Goal: Find specific page/section: Find specific page/section

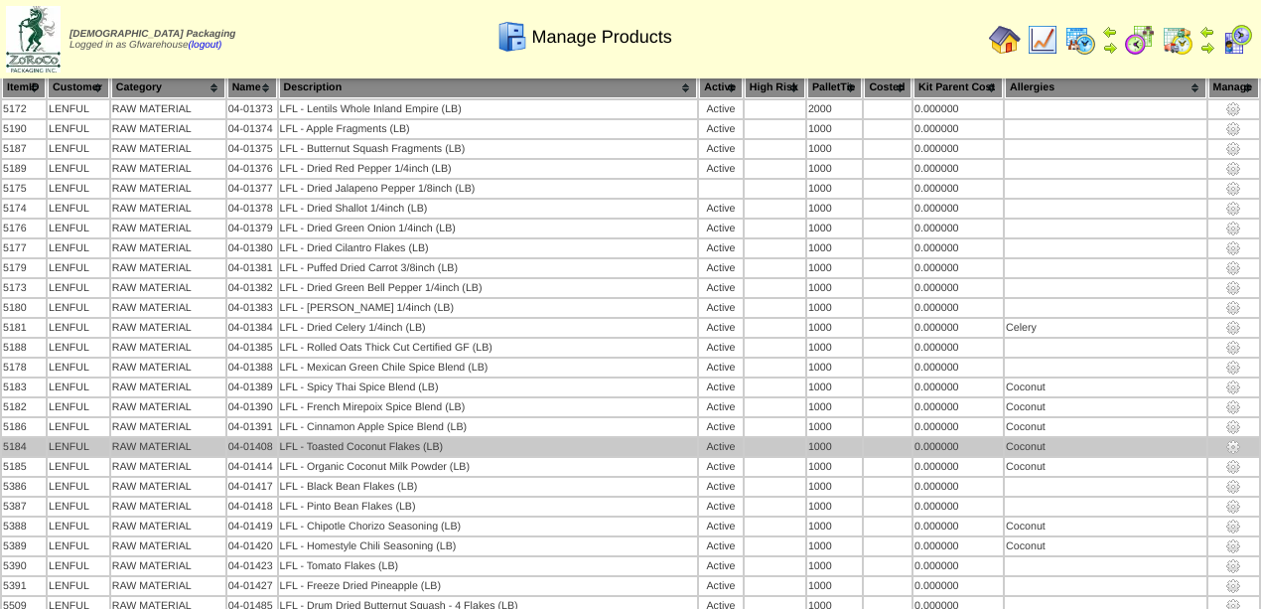
scroll to position [66, 0]
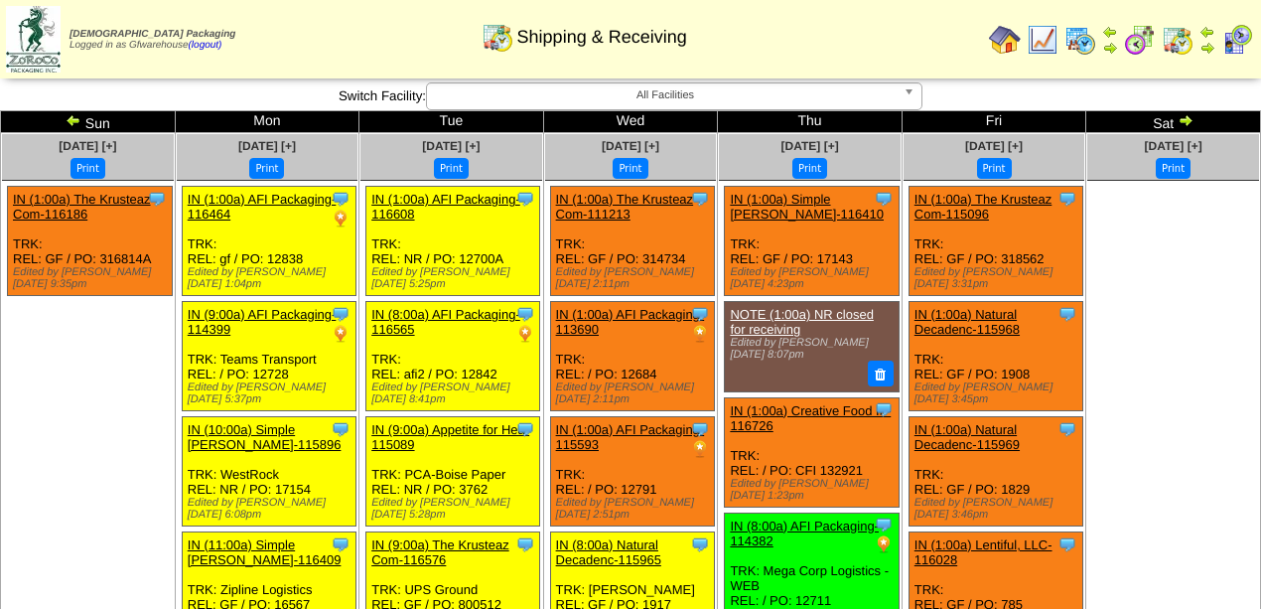
click at [1189, 120] on img at bounding box center [1186, 120] width 16 height 16
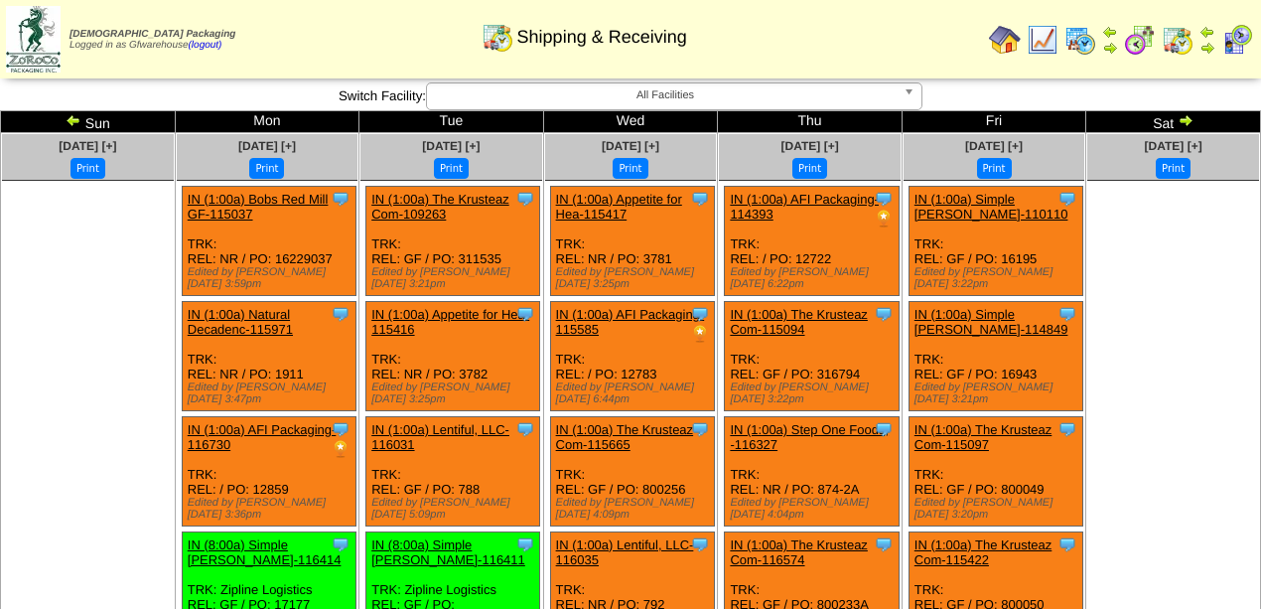
click at [1129, 225] on ul at bounding box center [1173, 330] width 172 height 298
click at [83, 125] on link at bounding box center [76, 123] width 20 height 16
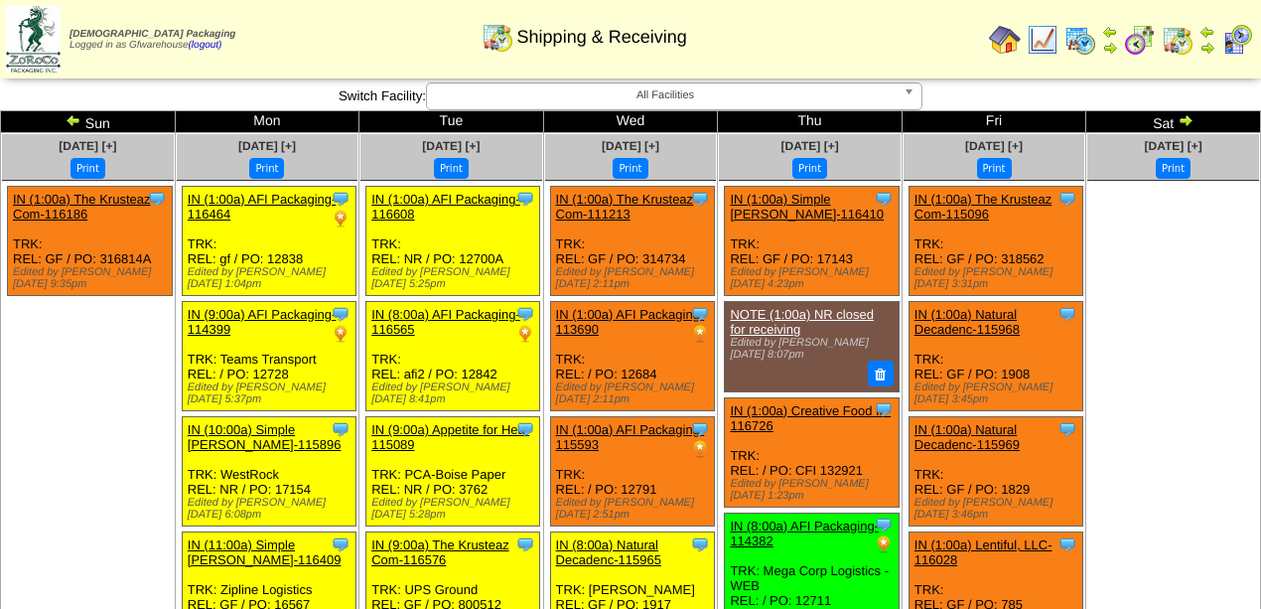
click at [70, 118] on img at bounding box center [74, 120] width 16 height 16
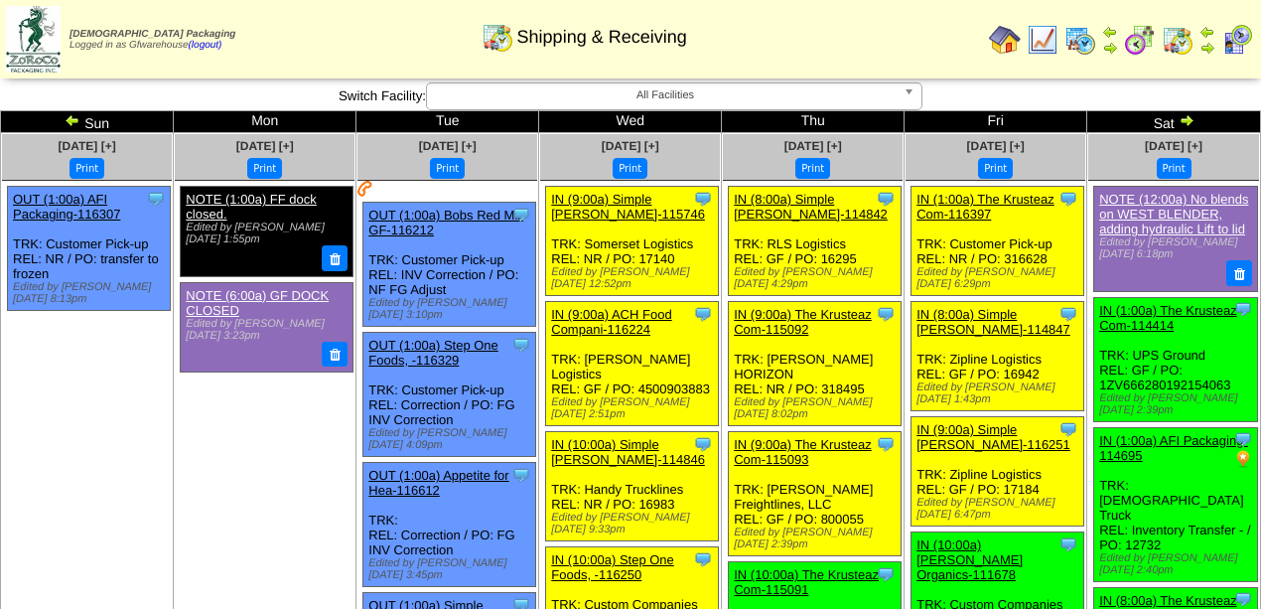
click at [1182, 120] on img at bounding box center [1187, 120] width 16 height 16
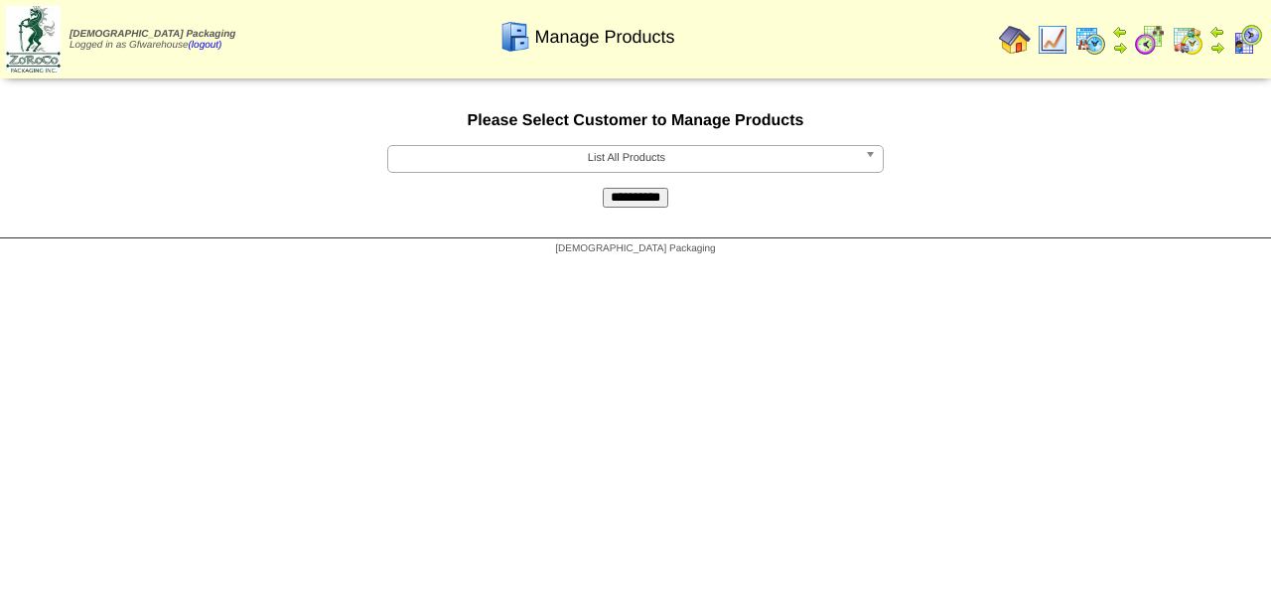
click at [871, 155] on b at bounding box center [874, 159] width 18 height 26
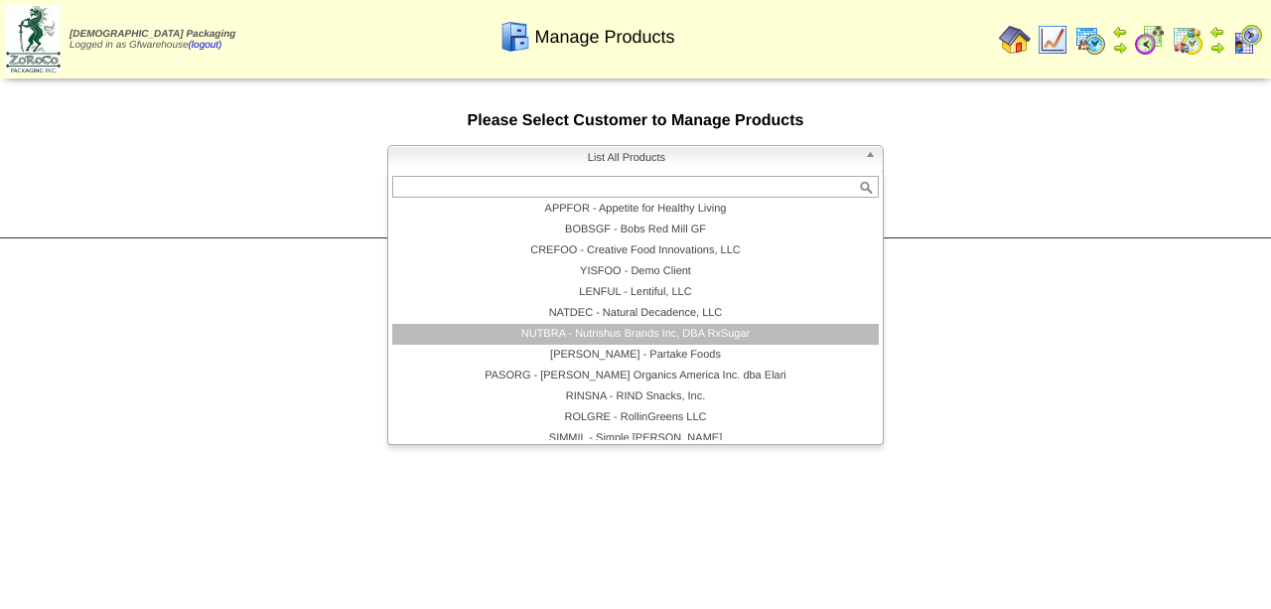
scroll to position [116, 0]
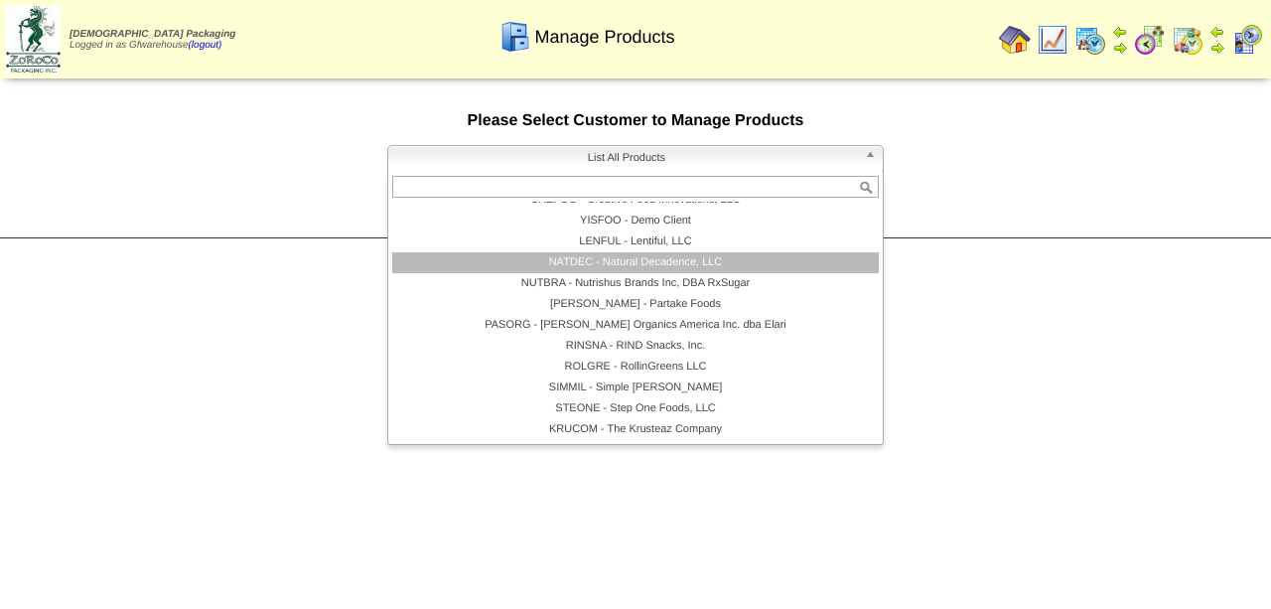
click at [667, 268] on li "NATDEC - Natural Decadence, LLC" at bounding box center [635, 262] width 487 height 21
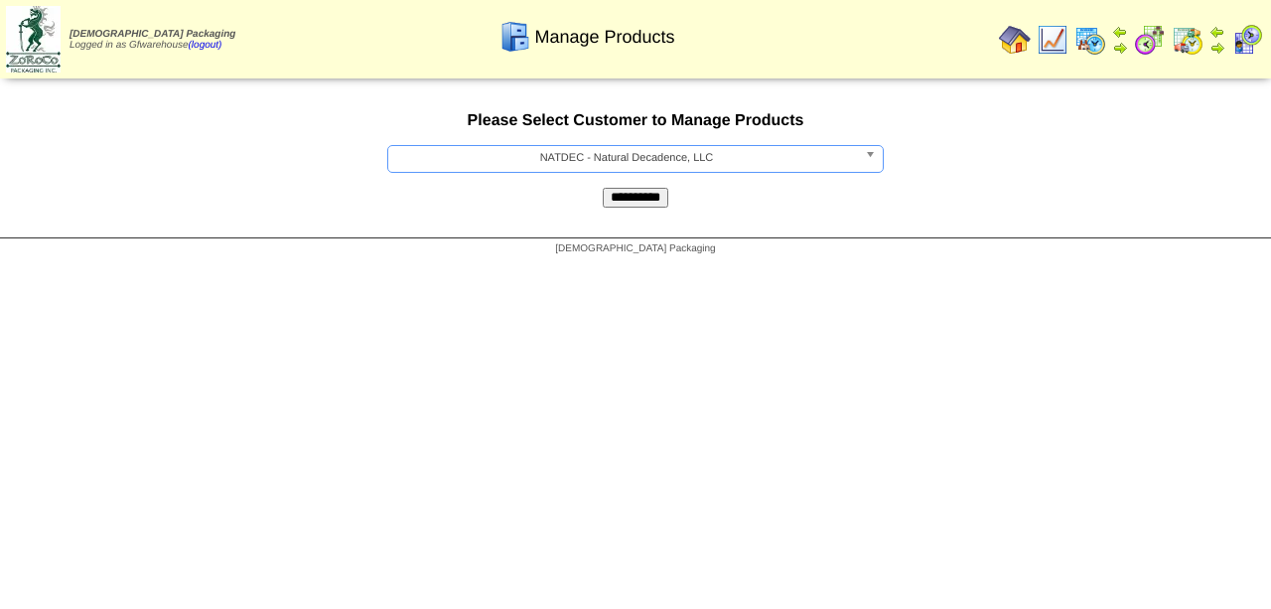
click at [635, 203] on input "**********" at bounding box center [636, 198] width 66 height 20
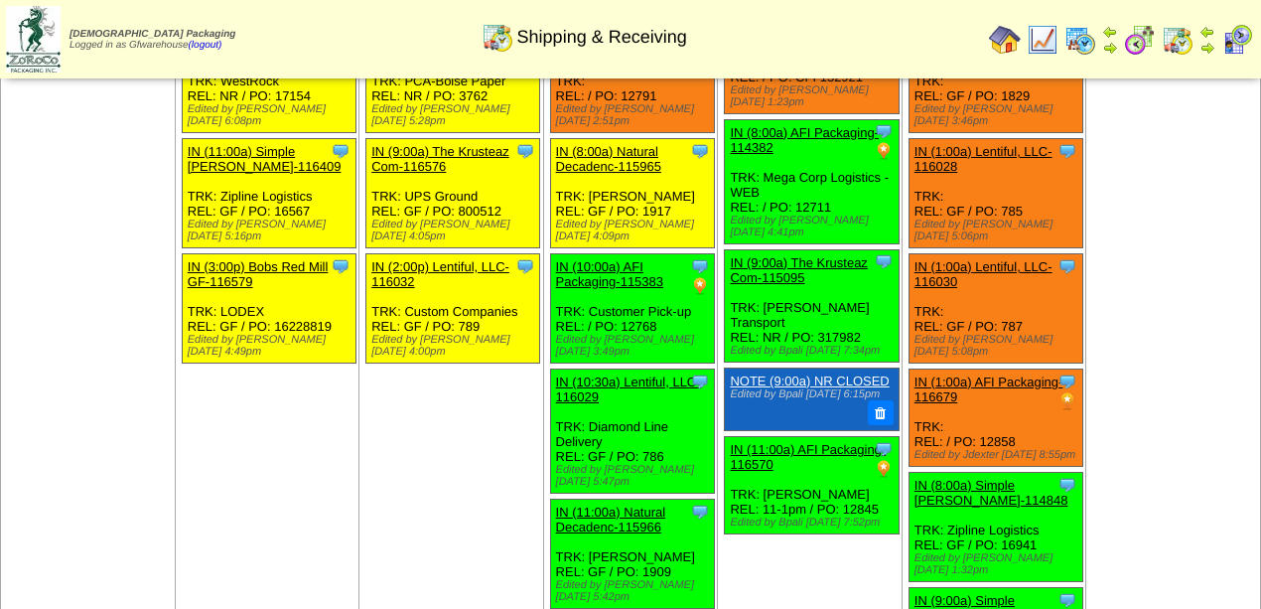
scroll to position [331, 0]
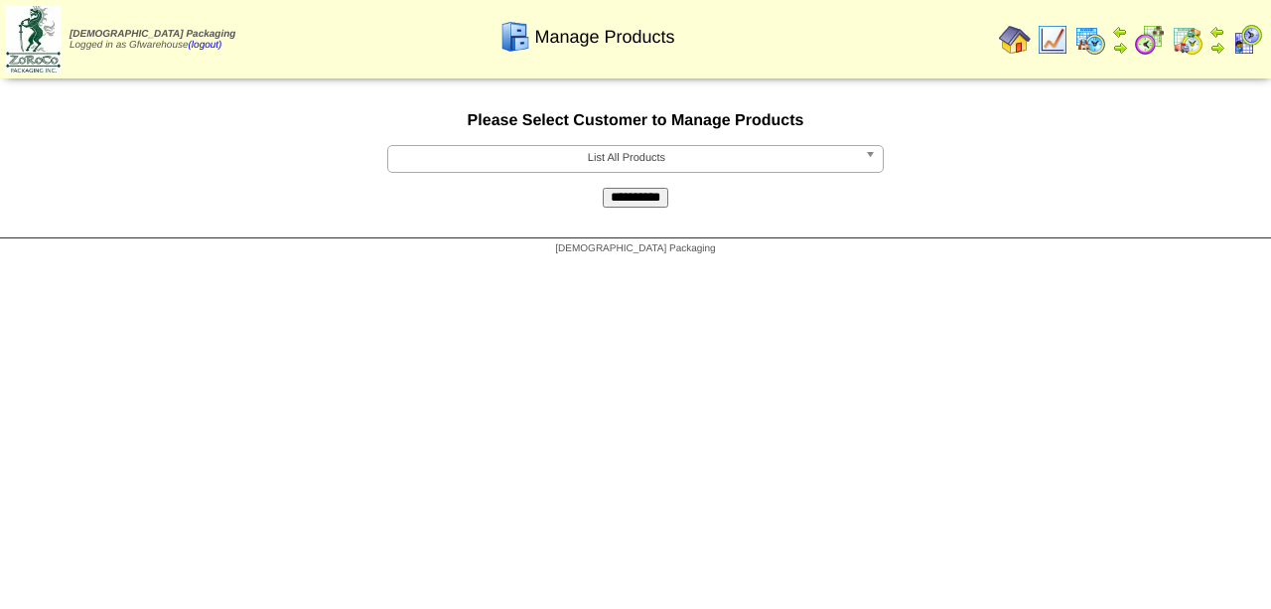
click at [868, 155] on b at bounding box center [874, 159] width 18 height 26
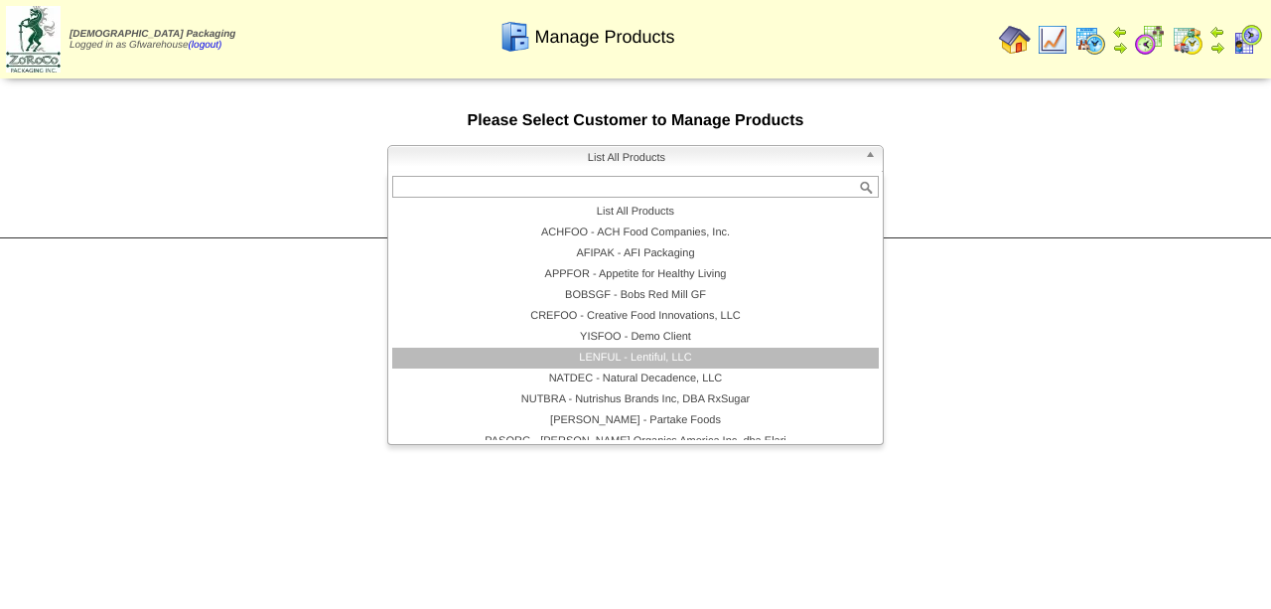
drag, startPoint x: 728, startPoint y: 359, endPoint x: 698, endPoint y: 324, distance: 45.8
click at [727, 359] on li "LENFUL - Lentiful, LLC" at bounding box center [635, 358] width 487 height 21
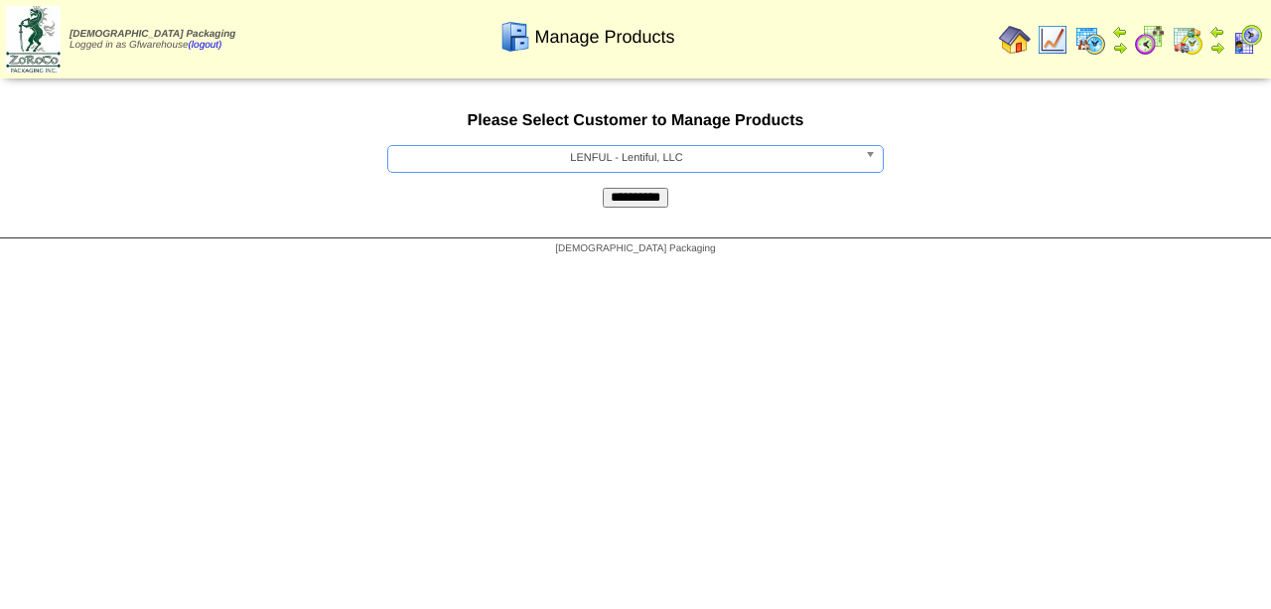
click at [644, 195] on input "**********" at bounding box center [636, 198] width 66 height 20
